Goal: Register for event/course

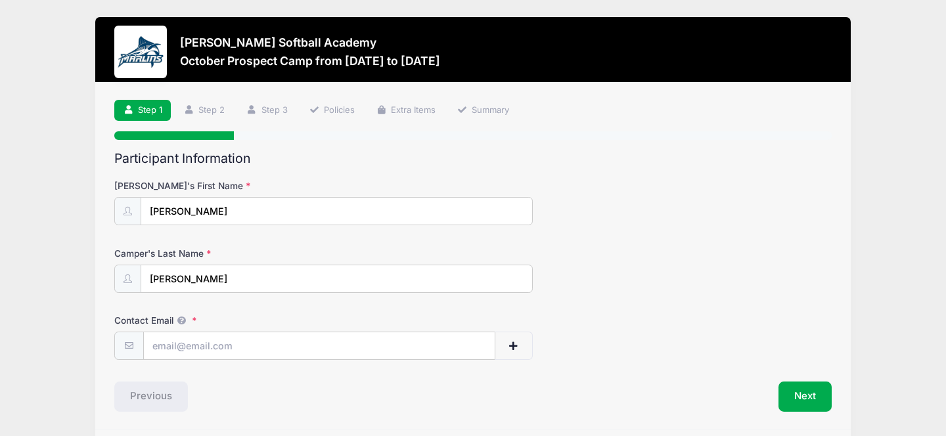
scroll to position [45, 0]
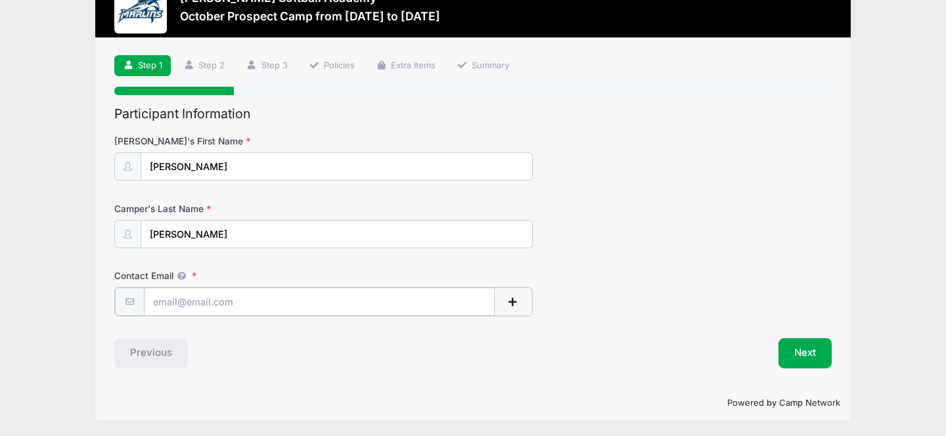
click at [435, 303] on input "Contact Email" at bounding box center [319, 302] width 351 height 28
type input "[EMAIL_ADDRESS][DOMAIN_NAME]"
click at [795, 355] on button "Next" at bounding box center [804, 352] width 53 height 30
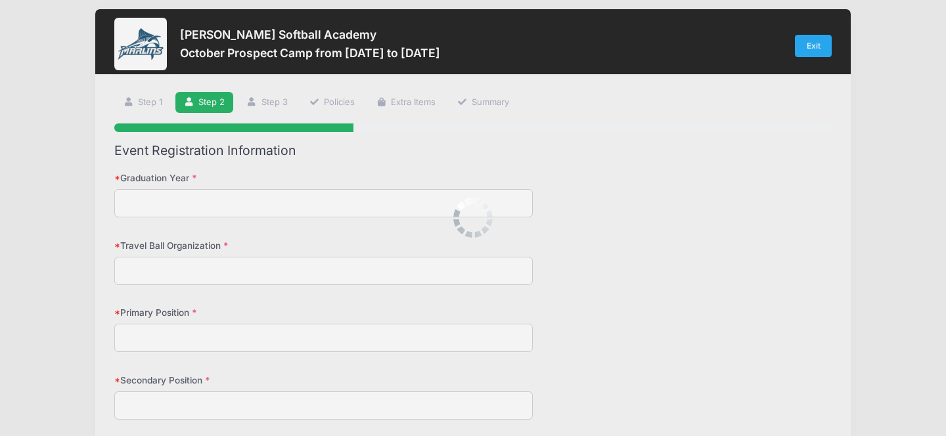
scroll to position [0, 0]
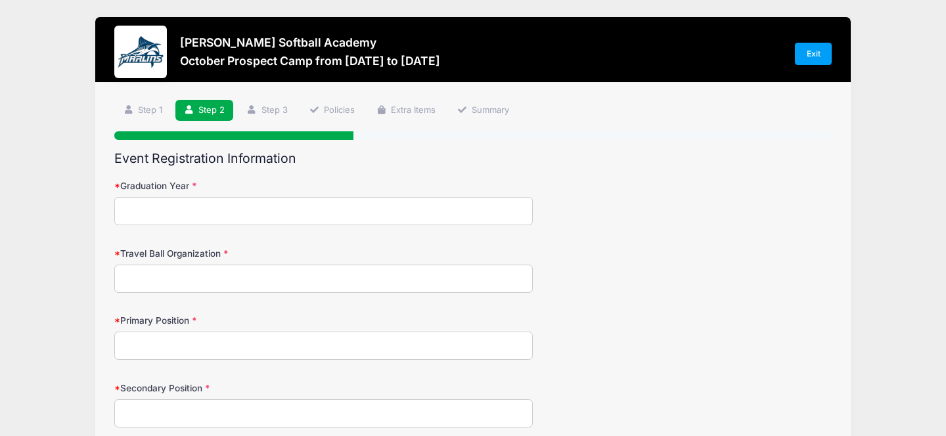
click at [437, 198] on input "Graduation Year" at bounding box center [323, 211] width 418 height 28
type input "2027"
type input "Tampa Mustangs [PERSON_NAME]"
click at [336, 359] on input "Primary Position" at bounding box center [323, 346] width 418 height 28
type input "3rd Base"
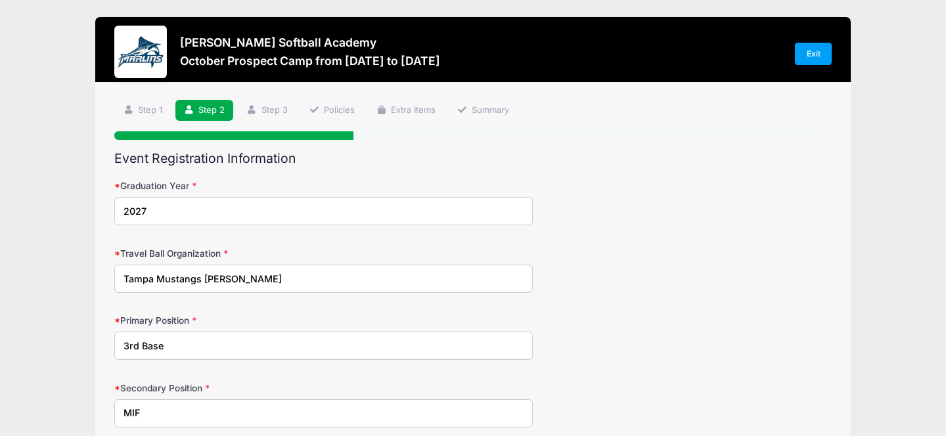
type input "MIF"
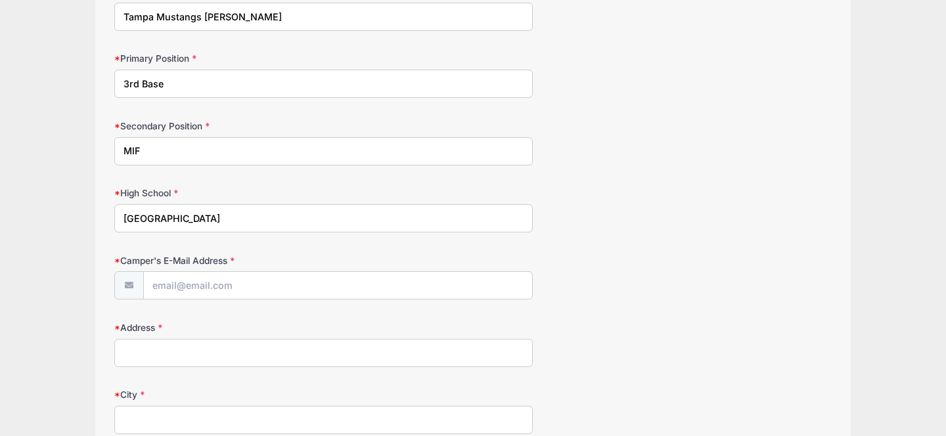
type input "[GEOGRAPHIC_DATA]"
type input "[EMAIL_ADDRESS][DOMAIN_NAME]"
type input "1675 [GEOGRAPHIC_DATA][PERSON_NAME]"
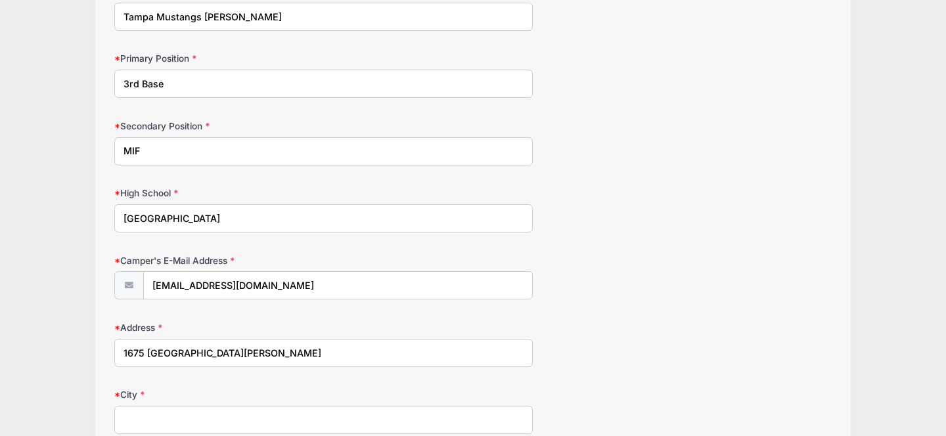
type input "Wake Forest"
select select "NC"
type input "27587"
type input "[PHONE_NUMBER]"
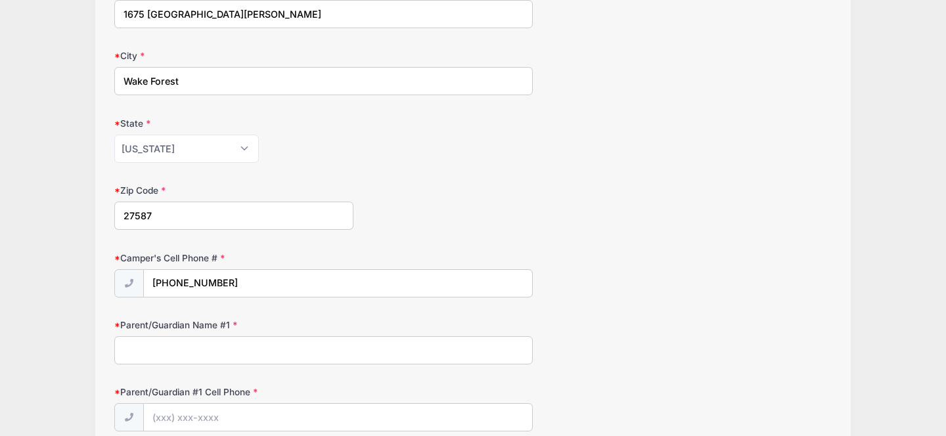
click at [284, 354] on input "Parent/Guardian Name #1" at bounding box center [323, 350] width 418 height 28
type input "[PERSON_NAME]"
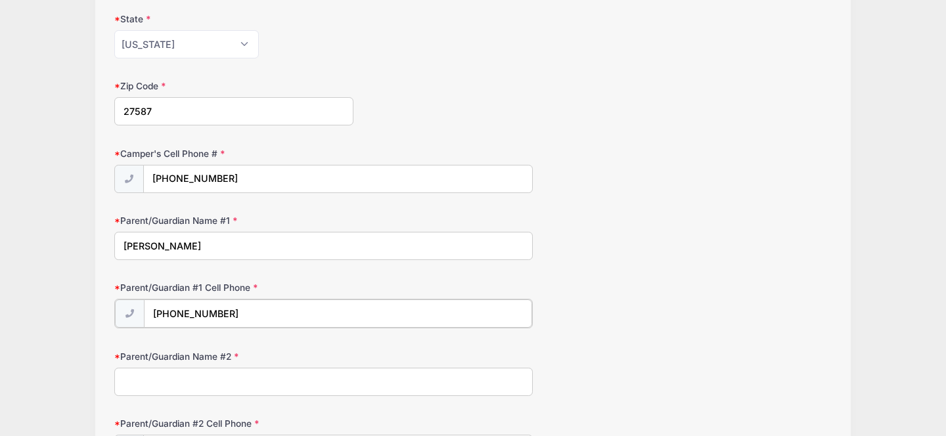
scroll to position [715, 0]
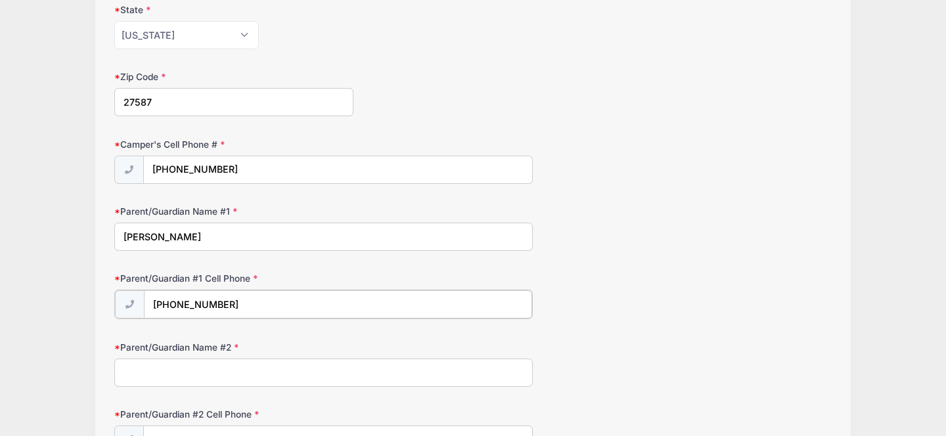
type input "[PHONE_NUMBER]"
click at [280, 371] on input "Parent/Guardian Name #2" at bounding box center [323, 371] width 418 height 28
type input "[PERSON_NAME]"
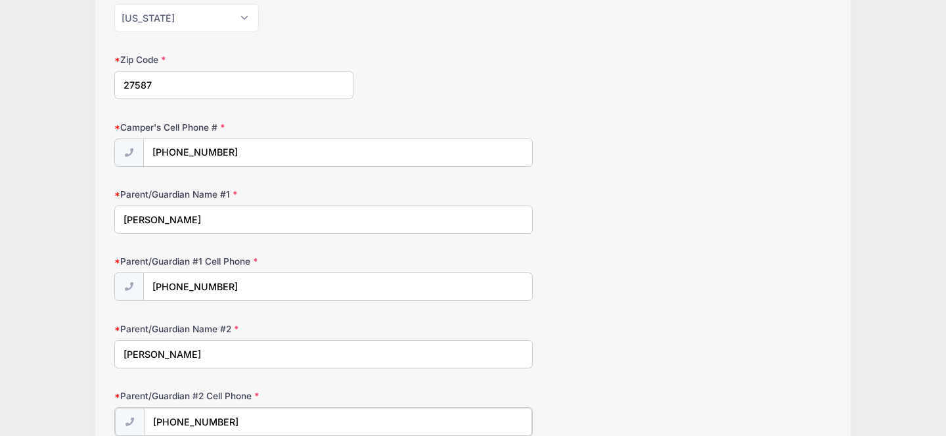
scroll to position [977, 0]
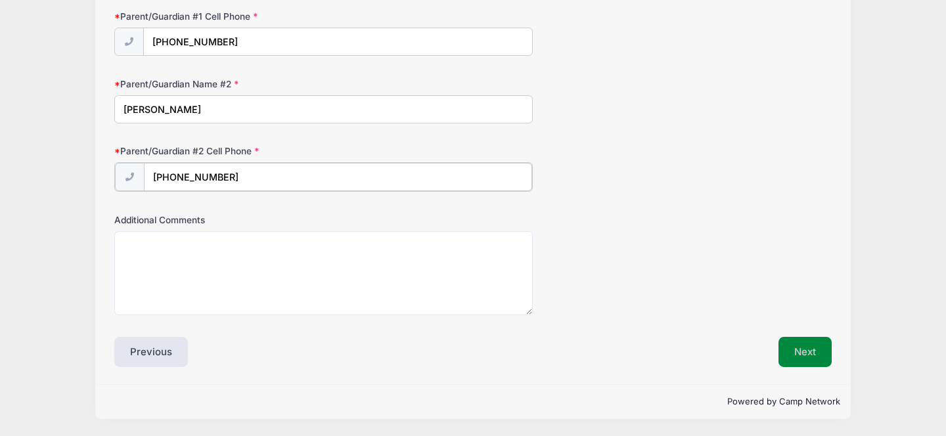
type input "[PHONE_NUMBER]"
click at [799, 359] on button "Next" at bounding box center [804, 352] width 53 height 30
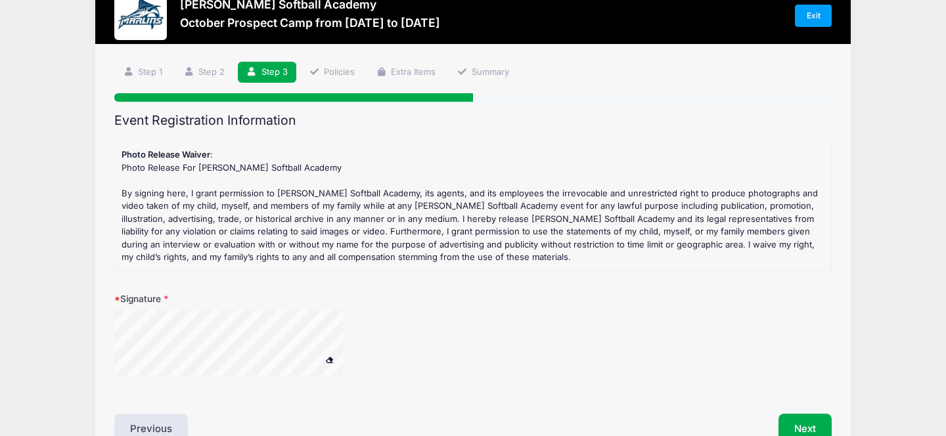
scroll to position [0, 0]
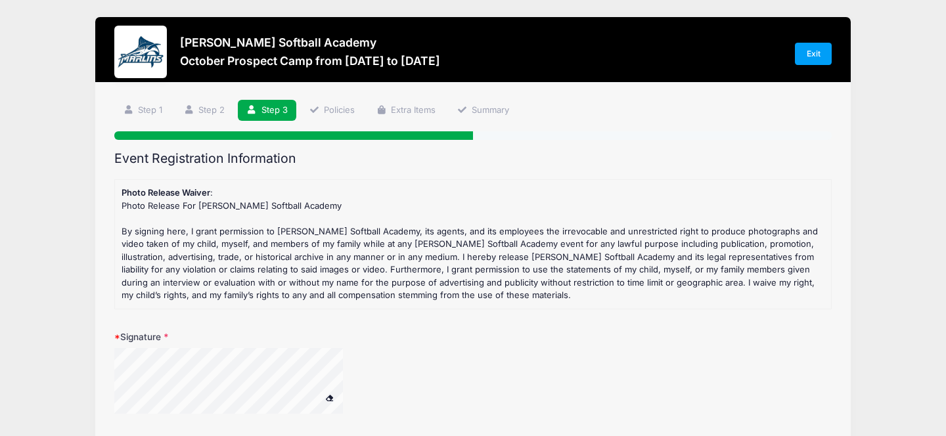
click at [213, 416] on div at bounding box center [245, 383] width 263 height 70
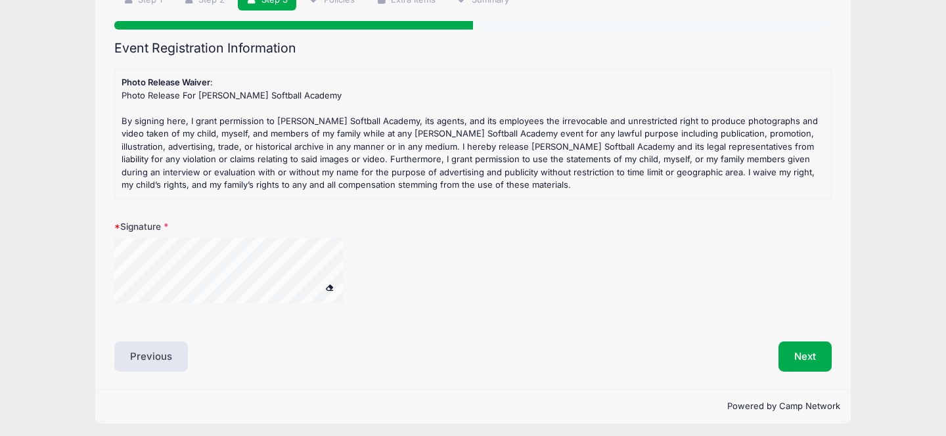
scroll to position [115, 0]
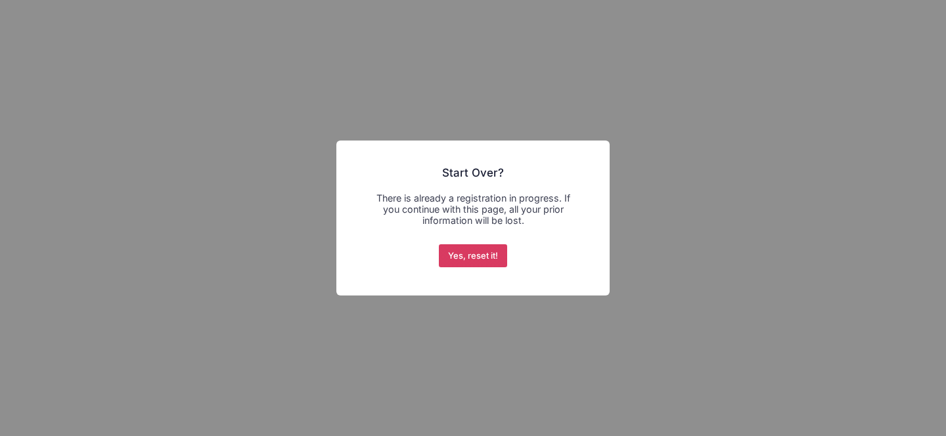
click at [483, 257] on button "Yes, reset it!" at bounding box center [473, 256] width 69 height 24
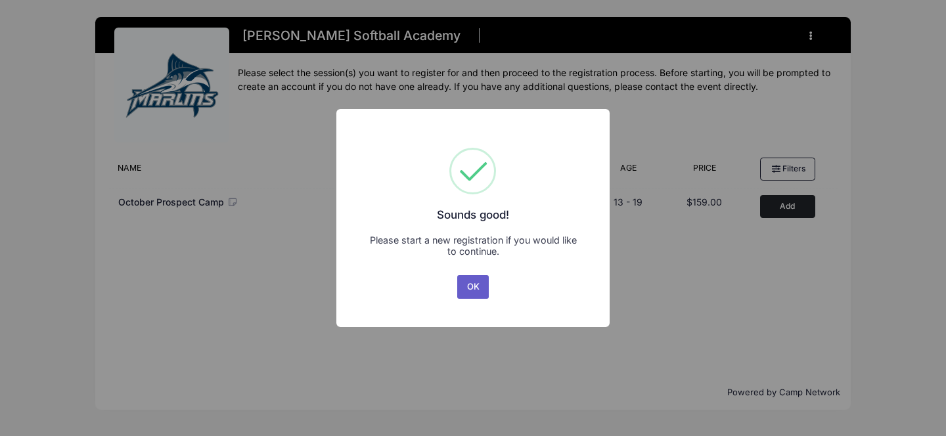
click at [478, 286] on button "OK" at bounding box center [473, 287] width 32 height 24
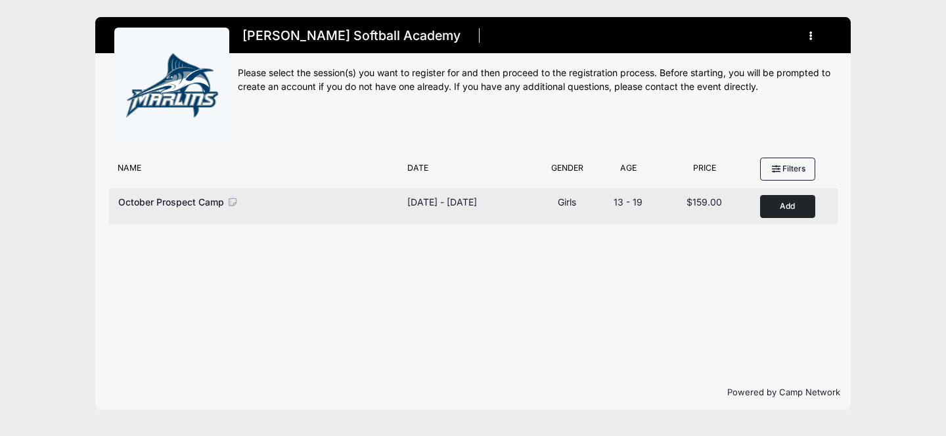
click at [783, 223] on div "October Prospect Camp Dates [DATE] - [DATE] [DATE] - [DATE] Type Girls Age Rang…" at bounding box center [473, 206] width 728 height 37
click at [786, 203] on button "Add to Cart" at bounding box center [787, 206] width 55 height 23
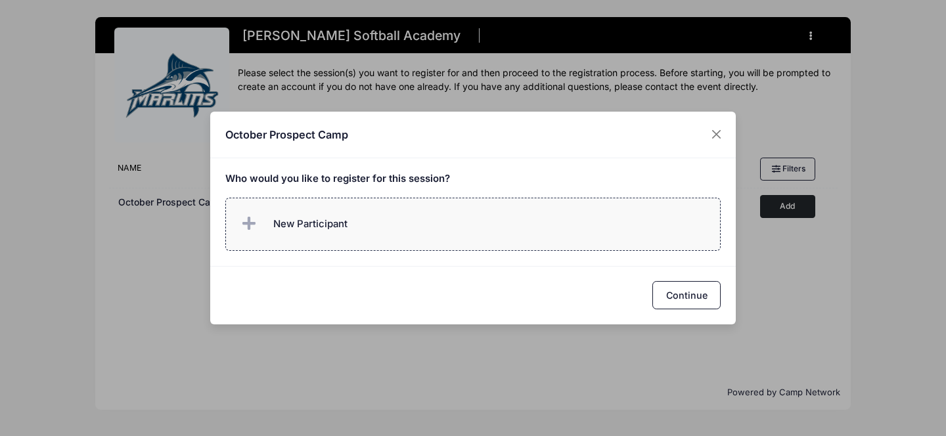
click at [525, 231] on label "New Participant" at bounding box center [473, 224] width 496 height 53
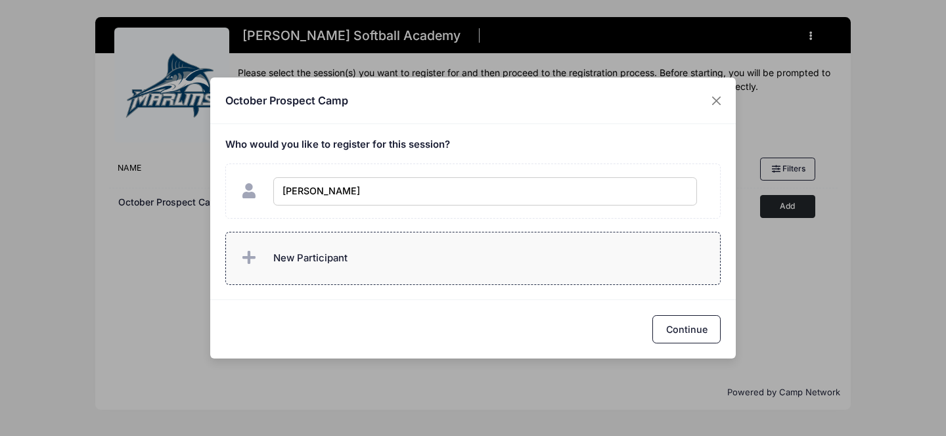
type input "[PERSON_NAME]"
checkbox input "true"
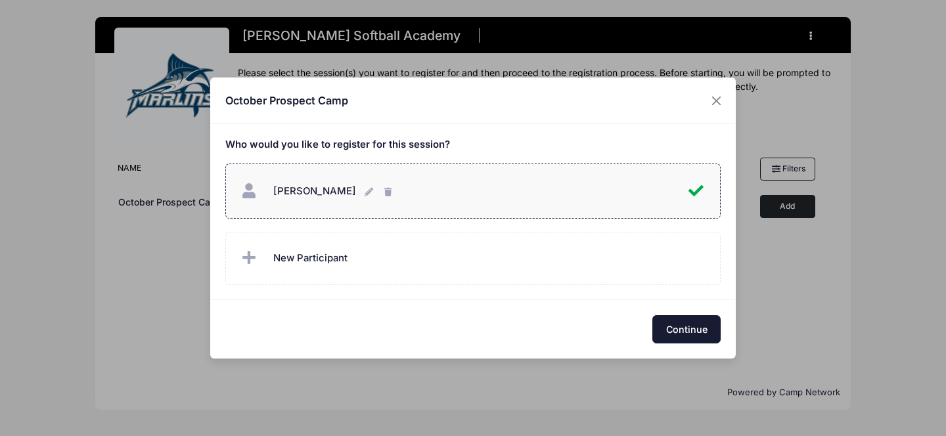
click at [671, 332] on button "Continue" at bounding box center [686, 329] width 68 height 28
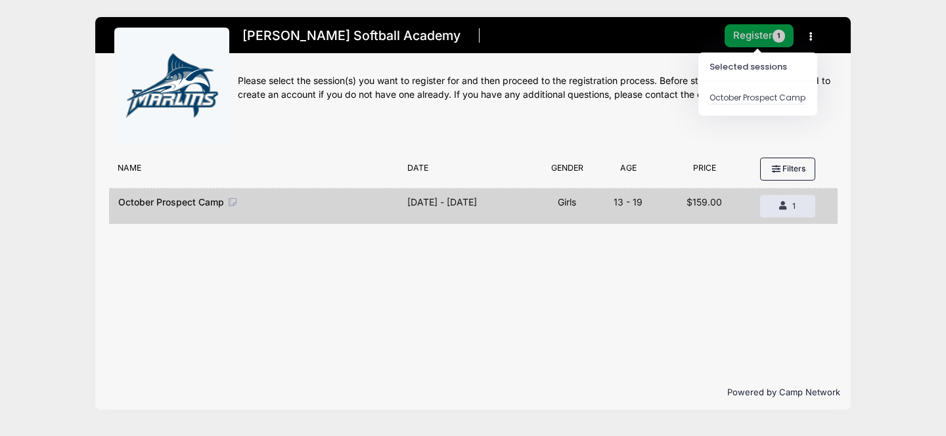
click at [750, 45] on button "Register 1" at bounding box center [759, 35] width 70 height 23
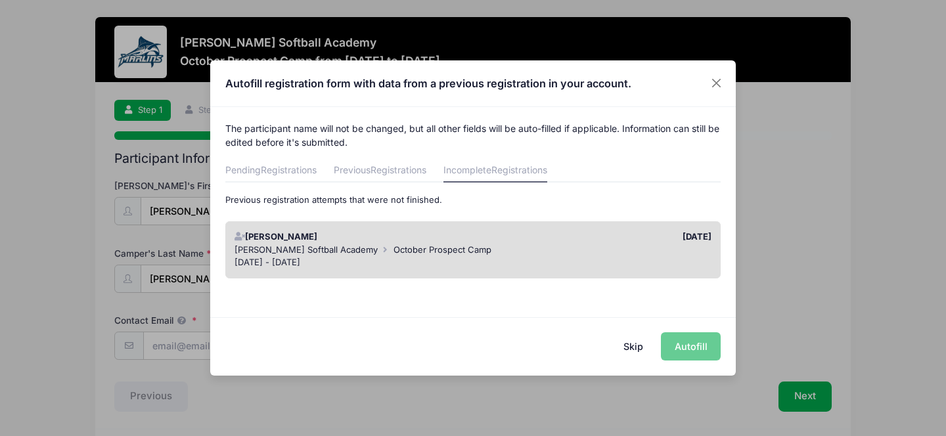
click at [699, 354] on div "Skip Autofill" at bounding box center [472, 346] width 525 height 58
click at [555, 261] on div "Oct 5 - Oct 5, 2025" at bounding box center [472, 262] width 477 height 13
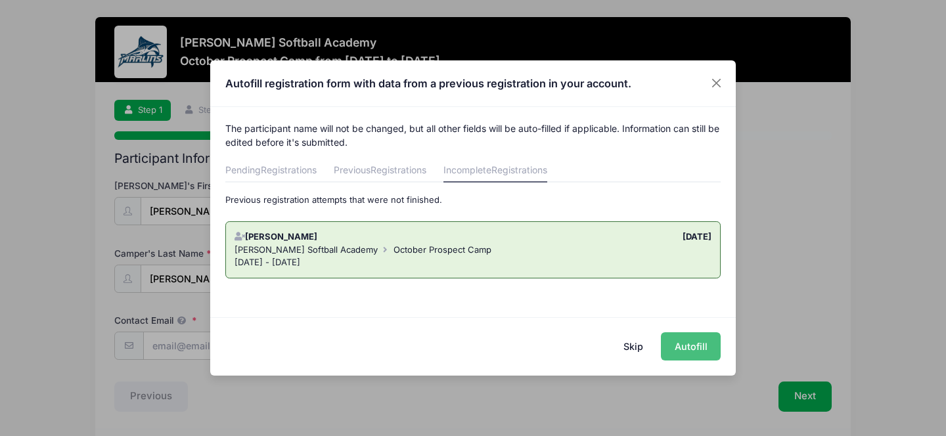
click at [698, 349] on button "Autofill" at bounding box center [691, 346] width 60 height 28
type input "[EMAIL_ADDRESS][DOMAIN_NAME]"
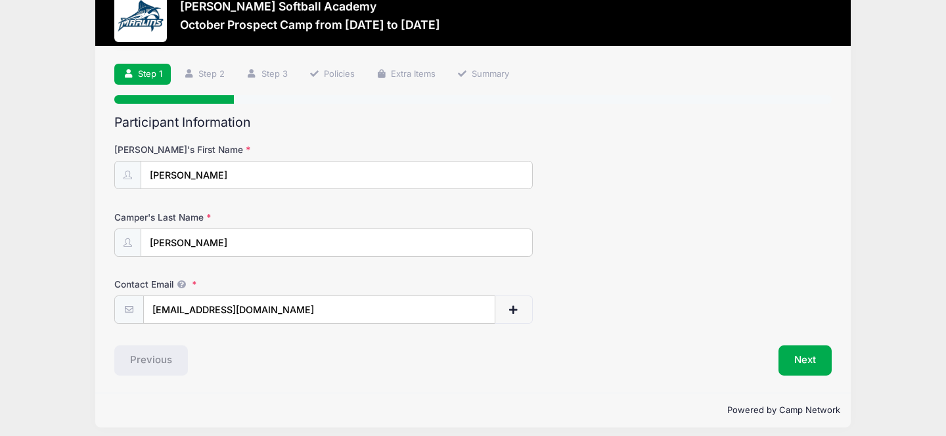
scroll to position [45, 0]
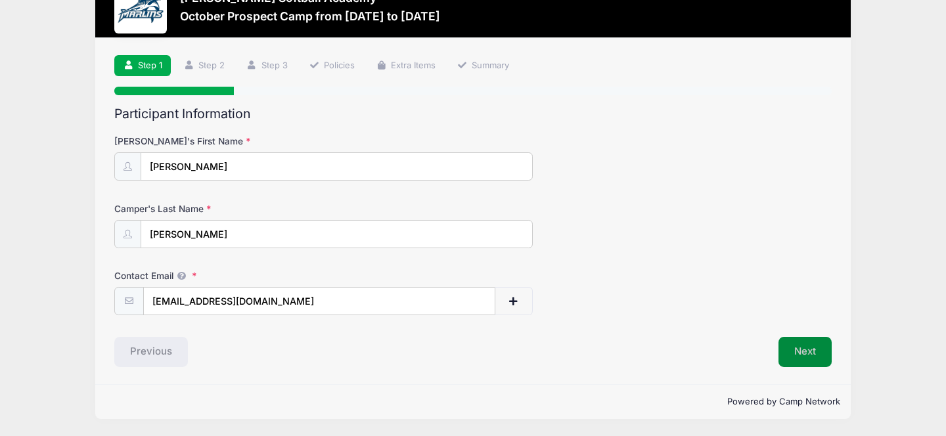
click at [801, 350] on button "Next" at bounding box center [804, 352] width 53 height 30
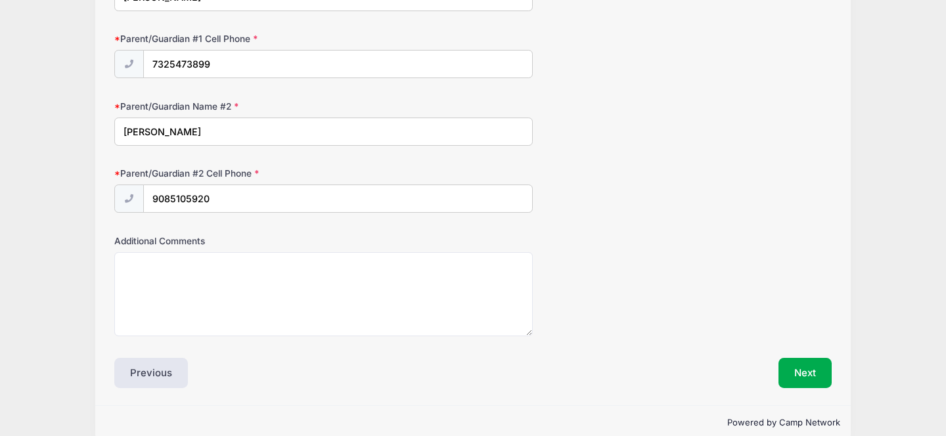
scroll to position [975, 0]
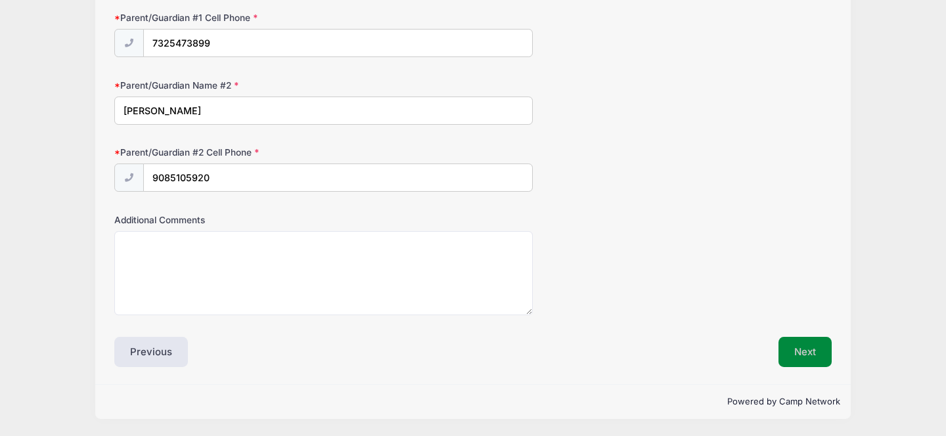
click at [810, 351] on button "Next" at bounding box center [804, 352] width 53 height 30
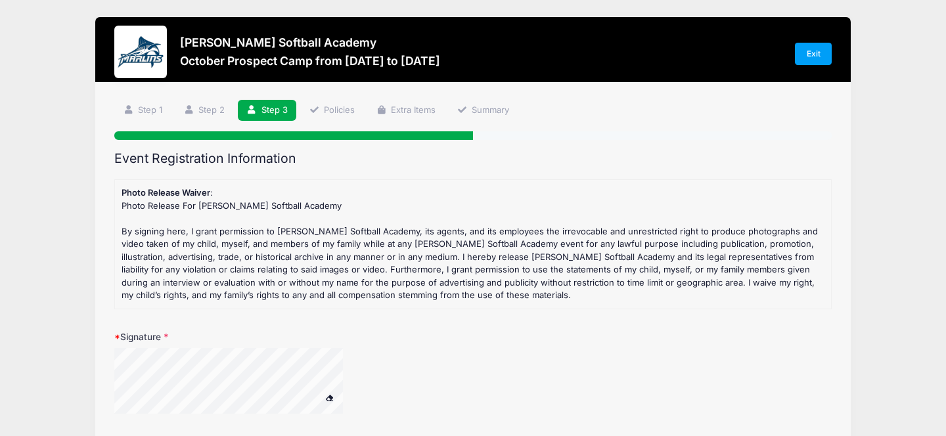
scroll to position [115, 0]
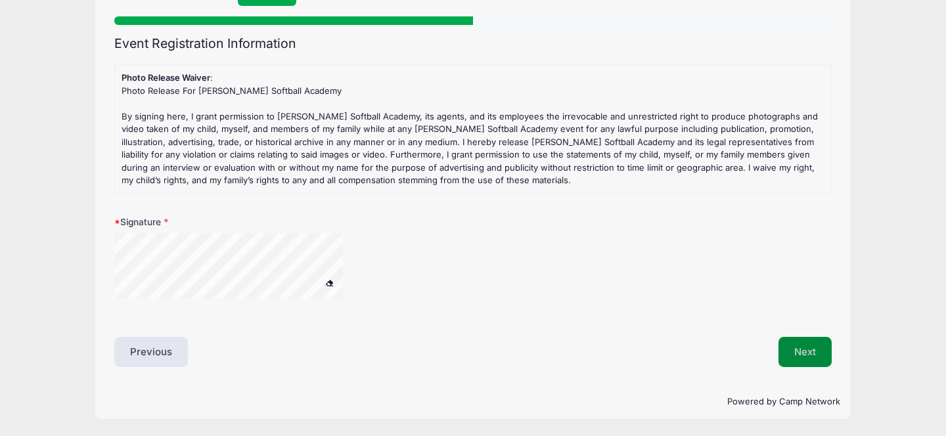
click at [802, 359] on button "Next" at bounding box center [804, 352] width 53 height 30
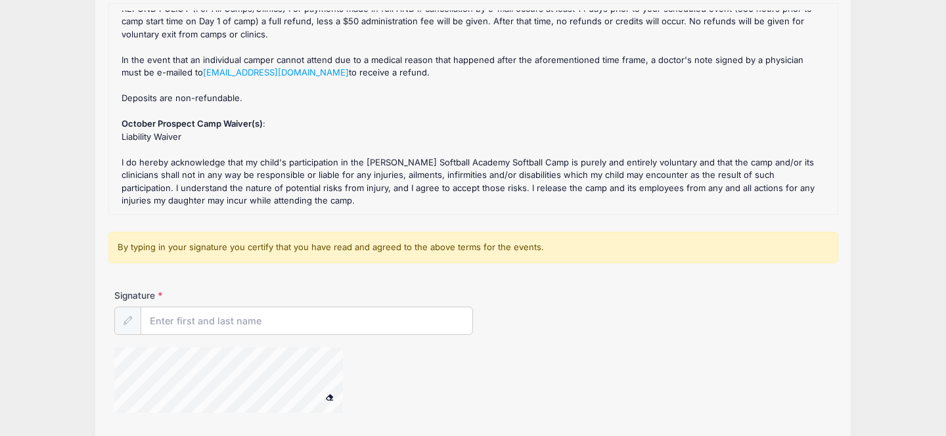
scroll to position [177, 0]
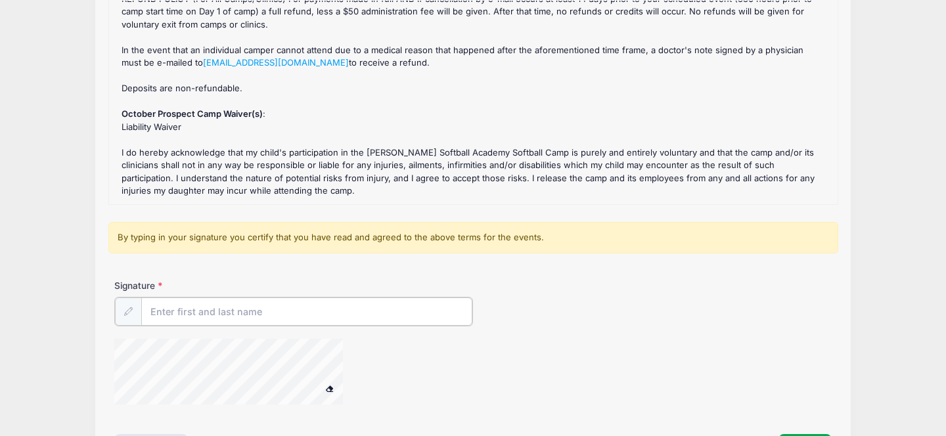
click at [332, 314] on input "Signature" at bounding box center [306, 312] width 331 height 28
click at [340, 387] on div at bounding box center [245, 374] width 263 height 70
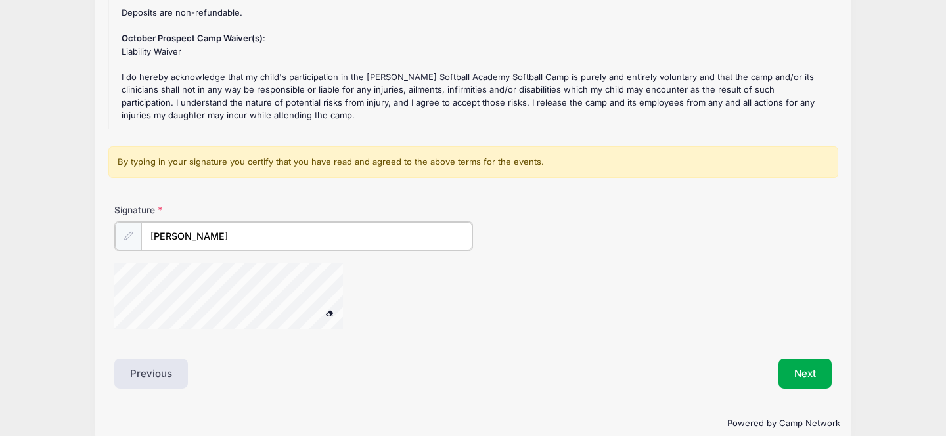
scroll to position [274, 0]
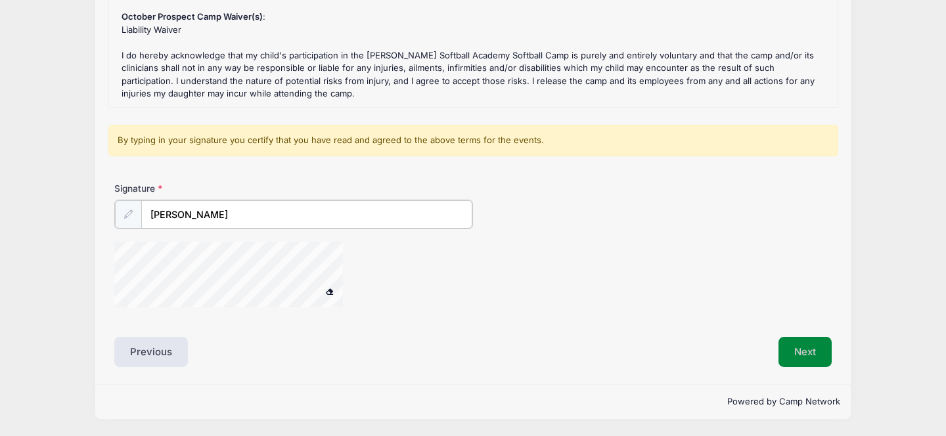
type input "Abigail Lauer"
click at [800, 348] on button "Next" at bounding box center [804, 352] width 53 height 30
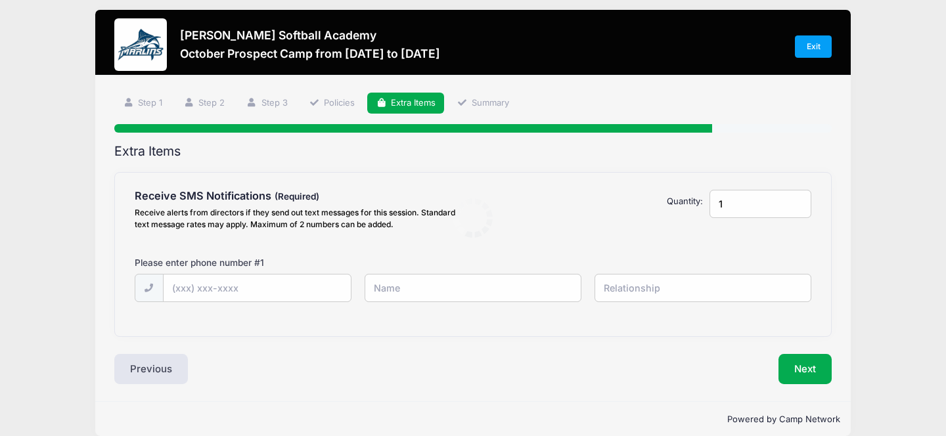
scroll to position [0, 0]
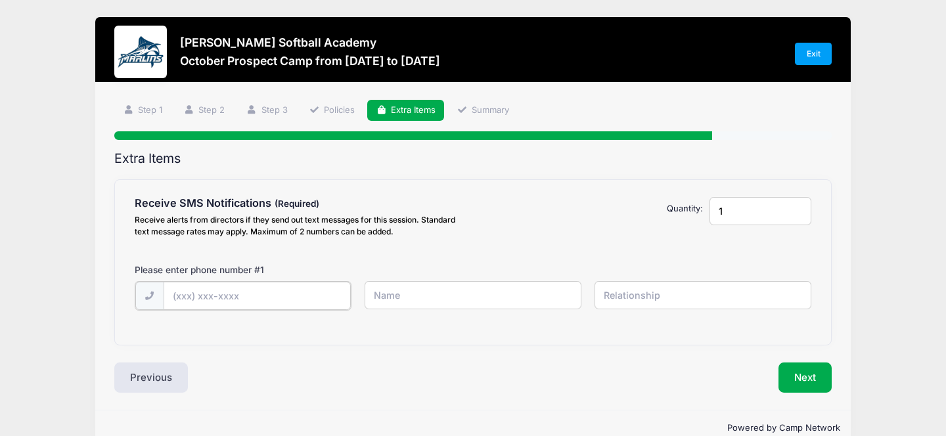
click at [0, 0] on input "text" at bounding box center [0, 0] width 0 height 0
type input "[PHONE_NUMBER]"
type input "[PERSON_NAME]"
click at [0, 0] on input "text" at bounding box center [0, 0] width 0 height 0
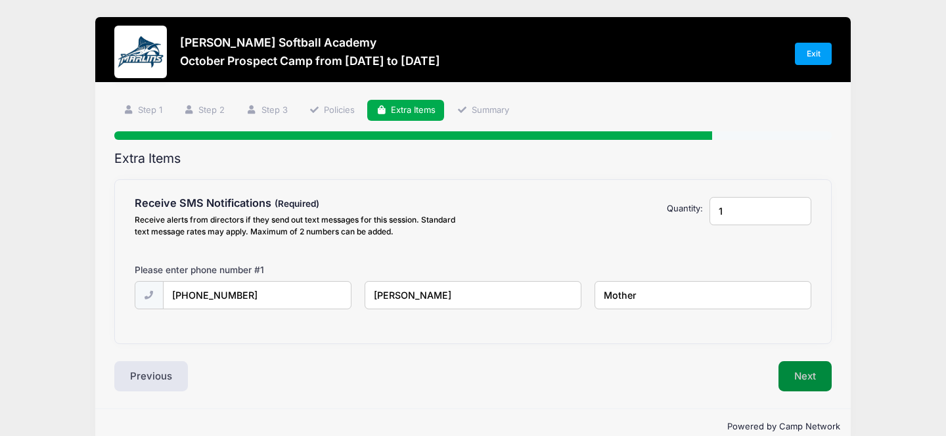
type input "Mother"
click at [818, 374] on button "Next" at bounding box center [804, 376] width 53 height 30
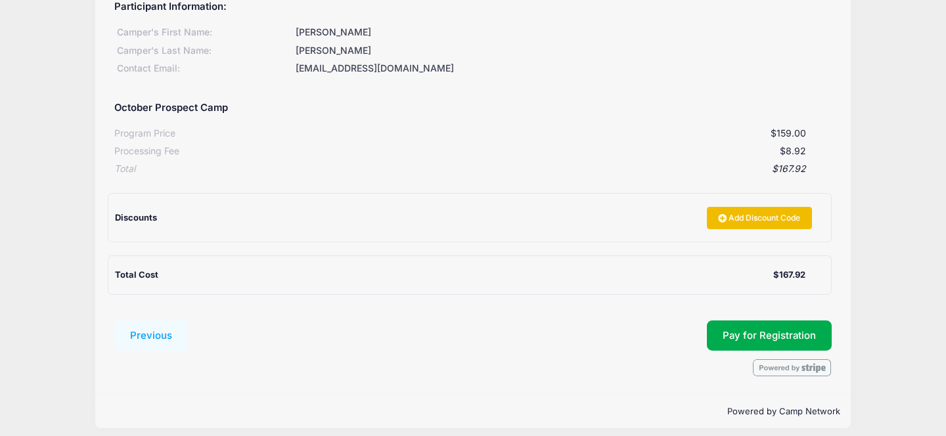
scroll to position [179, 0]
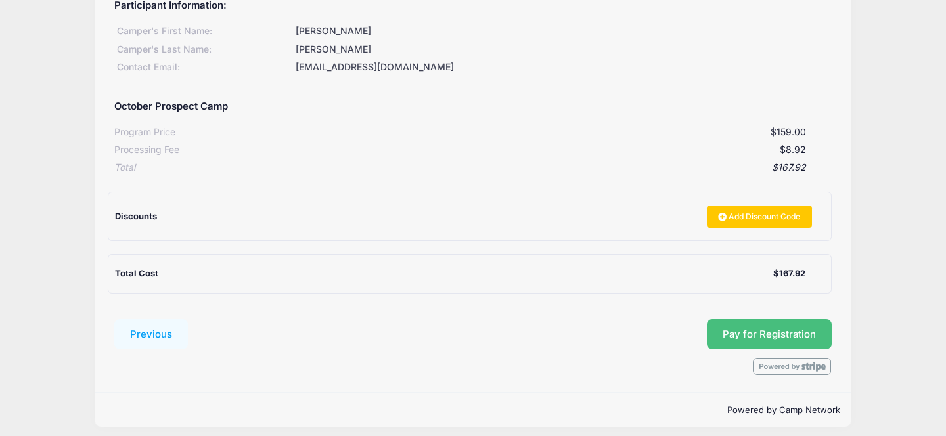
click at [734, 342] on button "Pay for Registration" at bounding box center [769, 334] width 125 height 30
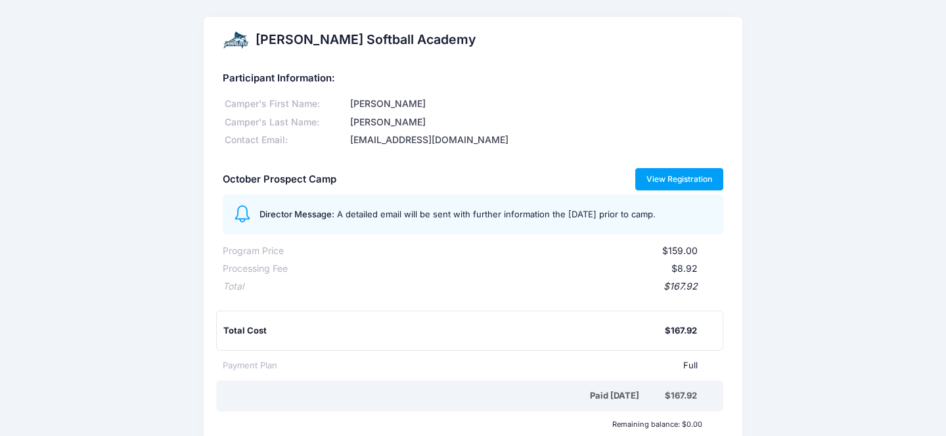
click at [661, 186] on link "View Registration" at bounding box center [679, 179] width 89 height 22
